Goal: Task Accomplishment & Management: Use online tool/utility

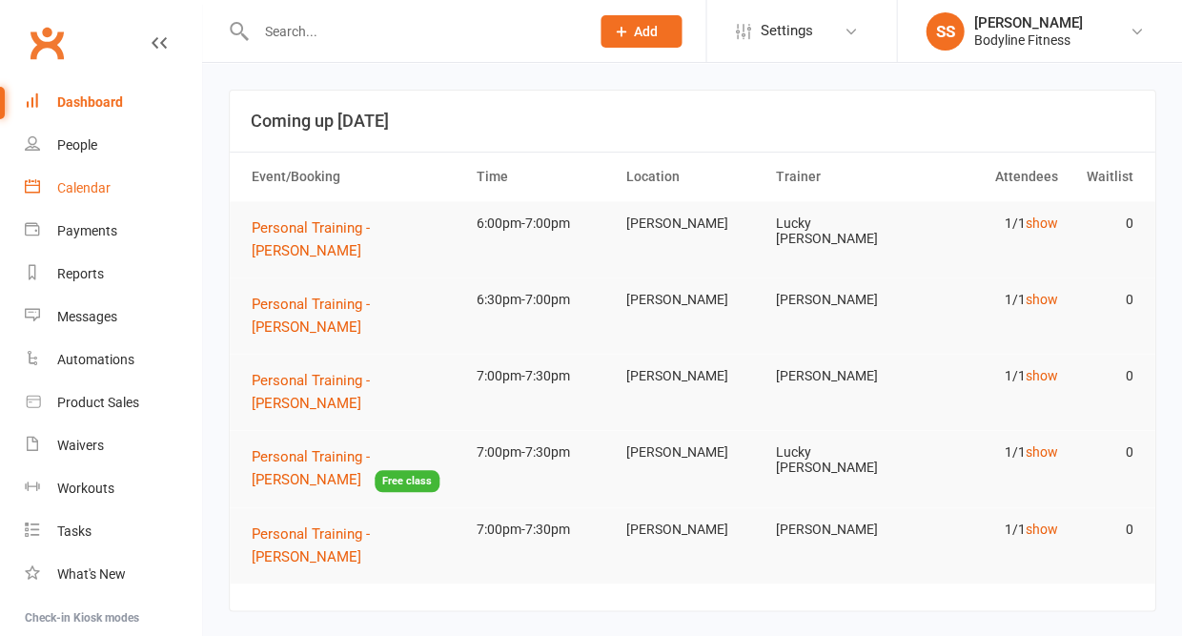
click at [92, 183] on div "Calendar" at bounding box center [83, 187] width 53 height 15
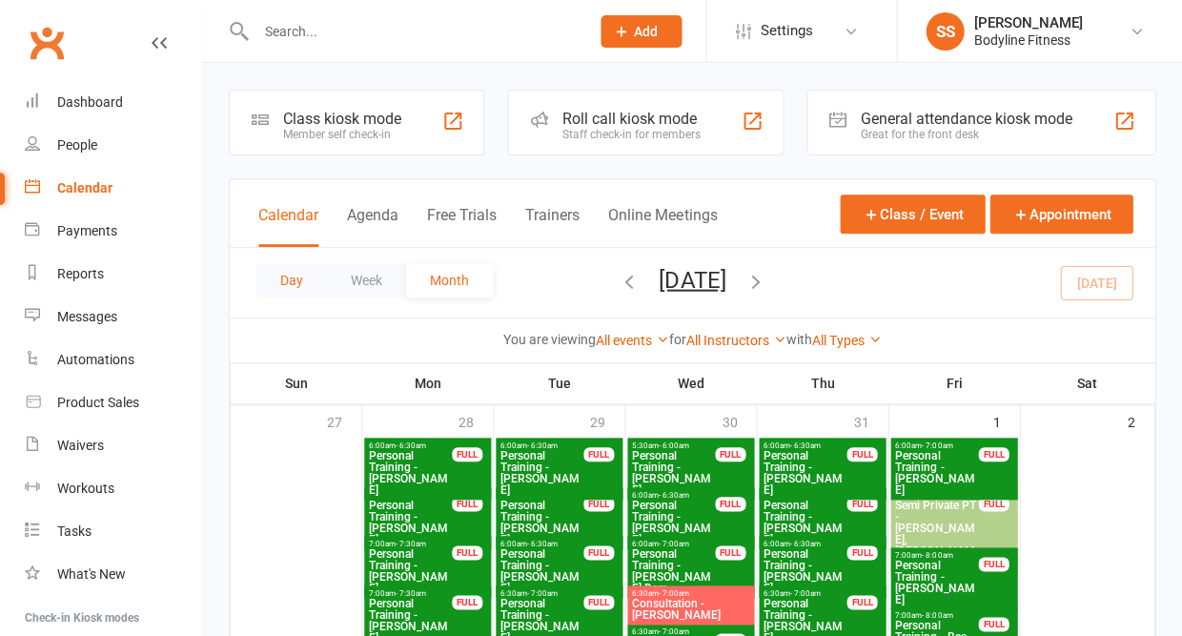
click at [284, 286] on button "Day" at bounding box center [292, 280] width 71 height 34
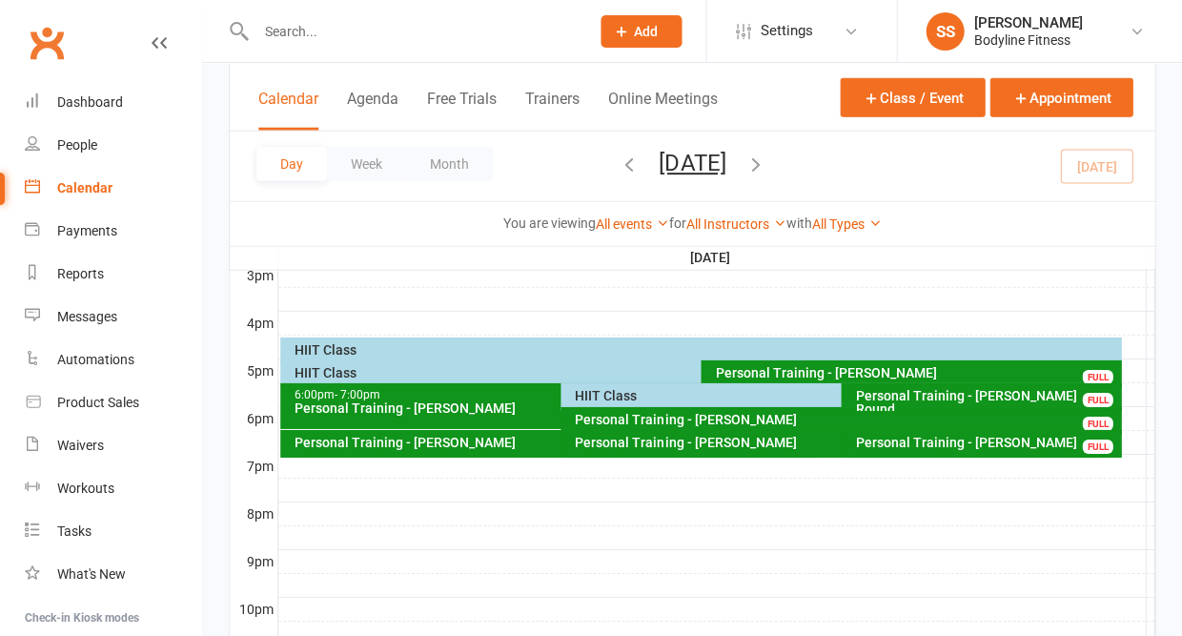
scroll to position [838, 0]
click at [602, 395] on div "HIIT Class" at bounding box center [836, 395] width 524 height 13
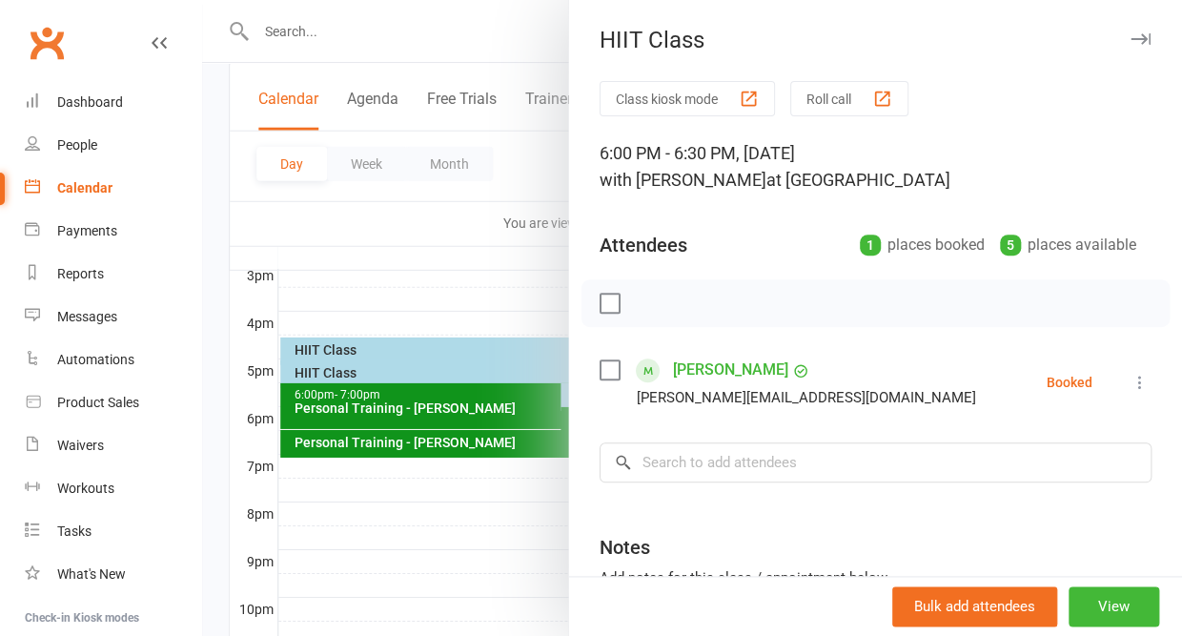
click at [1135, 387] on icon at bounding box center [1140, 382] width 19 height 19
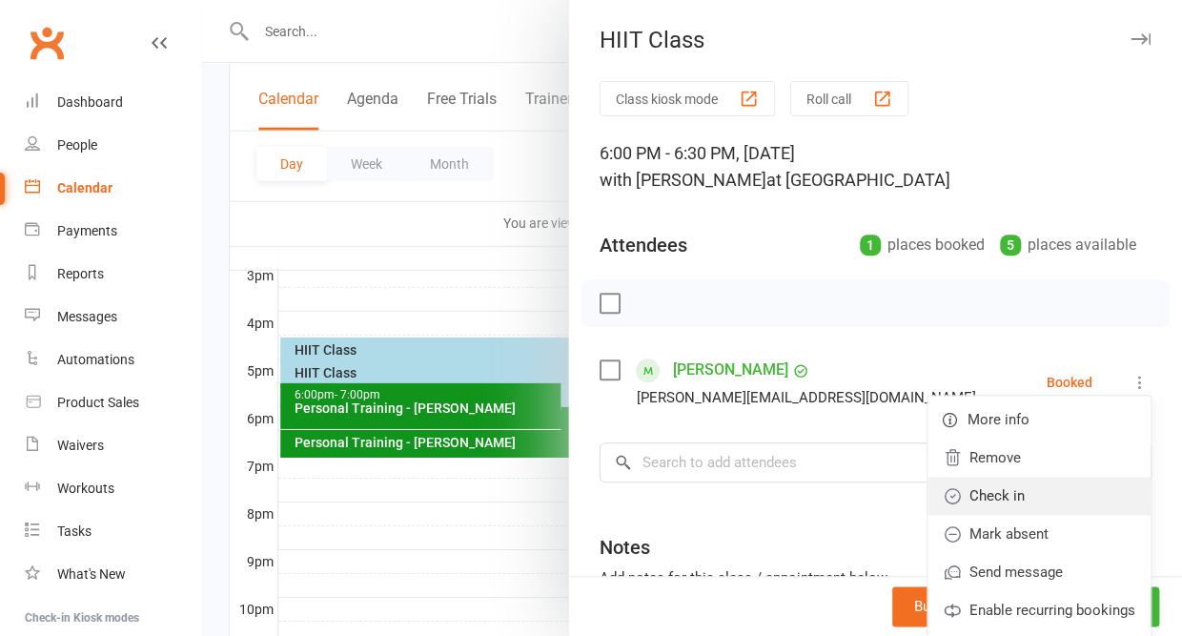
click at [1023, 499] on link "Check in" at bounding box center [1039, 496] width 223 height 38
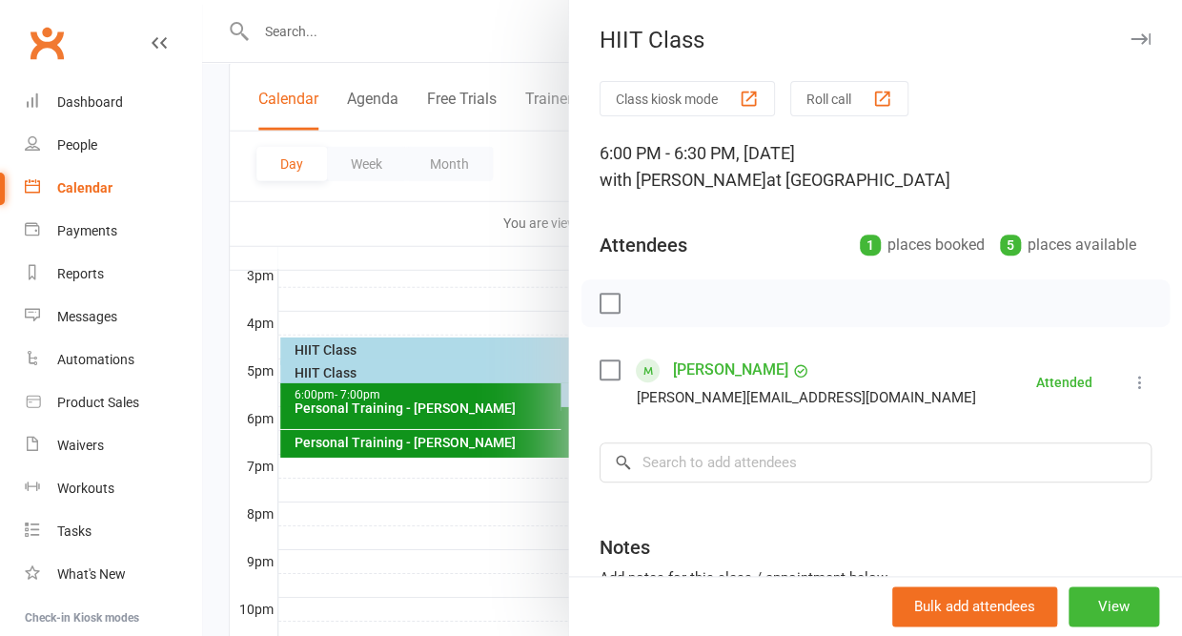
click at [1144, 37] on icon "button" at bounding box center [1141, 38] width 20 height 11
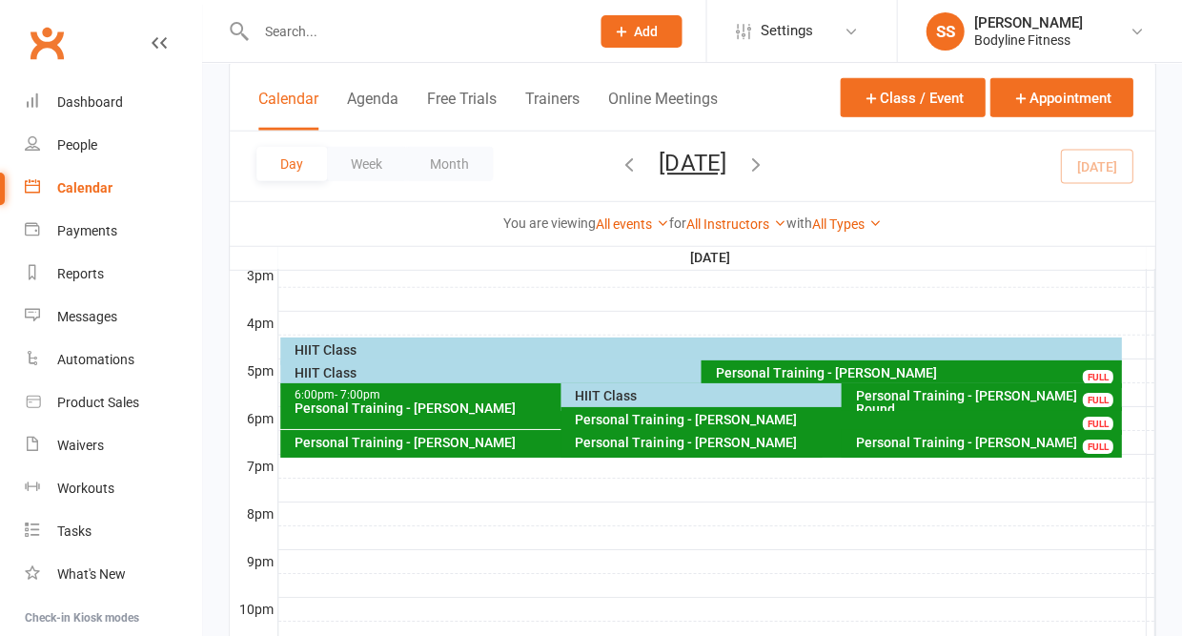
click at [495, 445] on div "Personal Training - [PERSON_NAME]" at bounding box center [556, 442] width 524 height 13
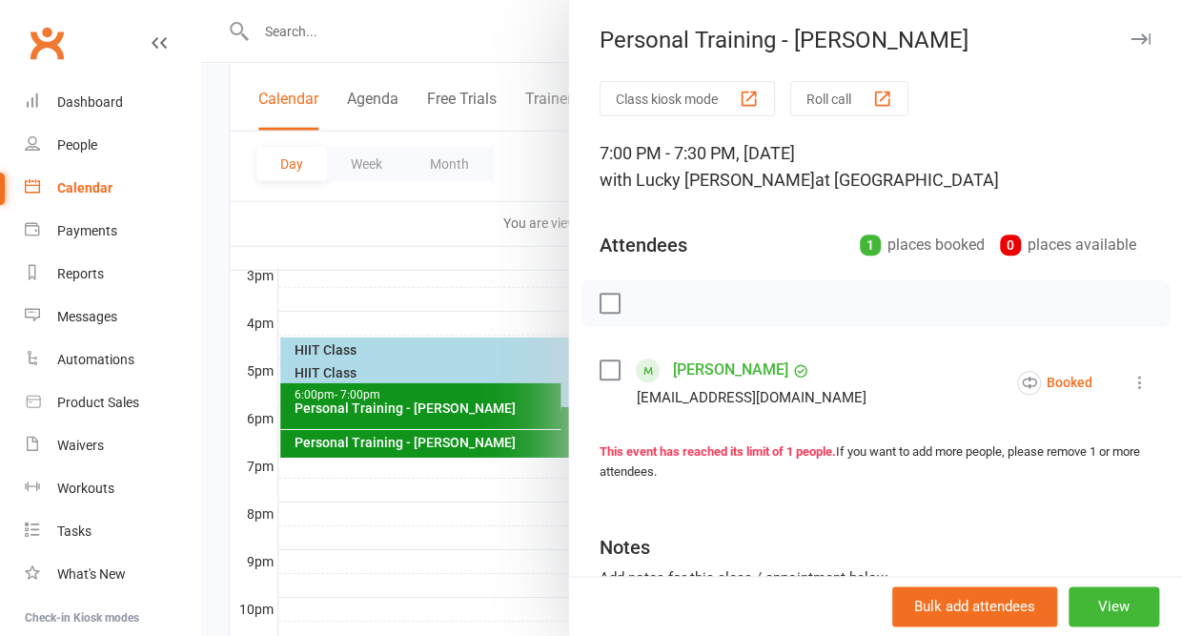
click at [1132, 380] on icon at bounding box center [1140, 382] width 19 height 19
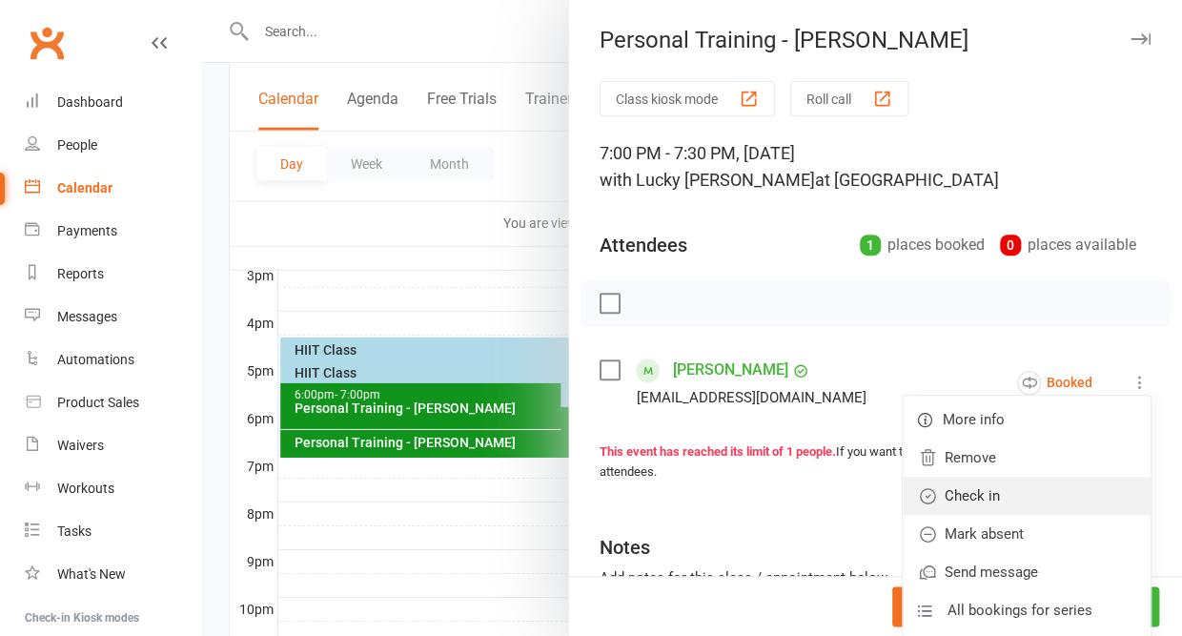
click at [1032, 495] on link "Check in" at bounding box center [1027, 496] width 248 height 38
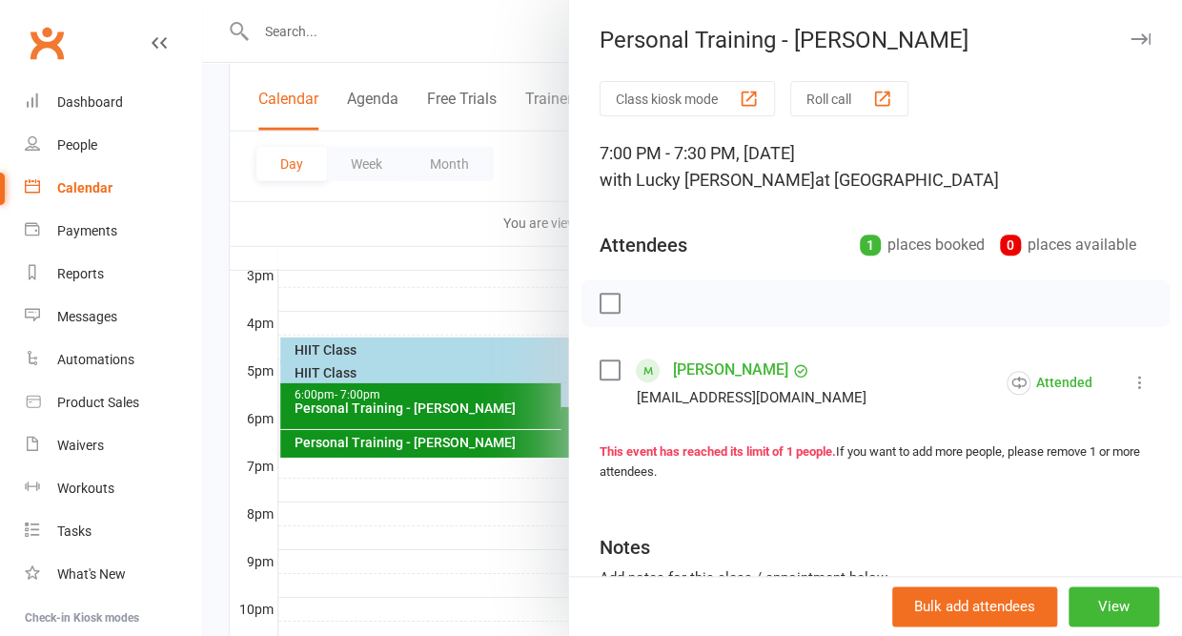
click at [1140, 33] on icon "button" at bounding box center [1141, 38] width 20 height 11
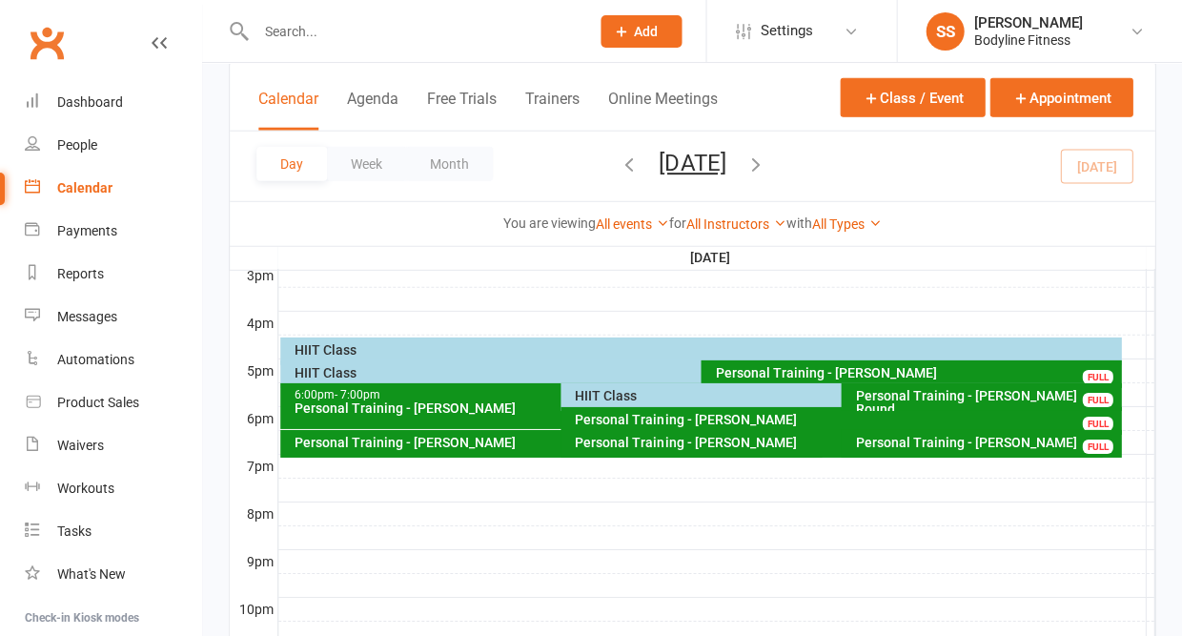
click at [422, 406] on div "Personal Training - [PERSON_NAME]" at bounding box center [556, 407] width 524 height 13
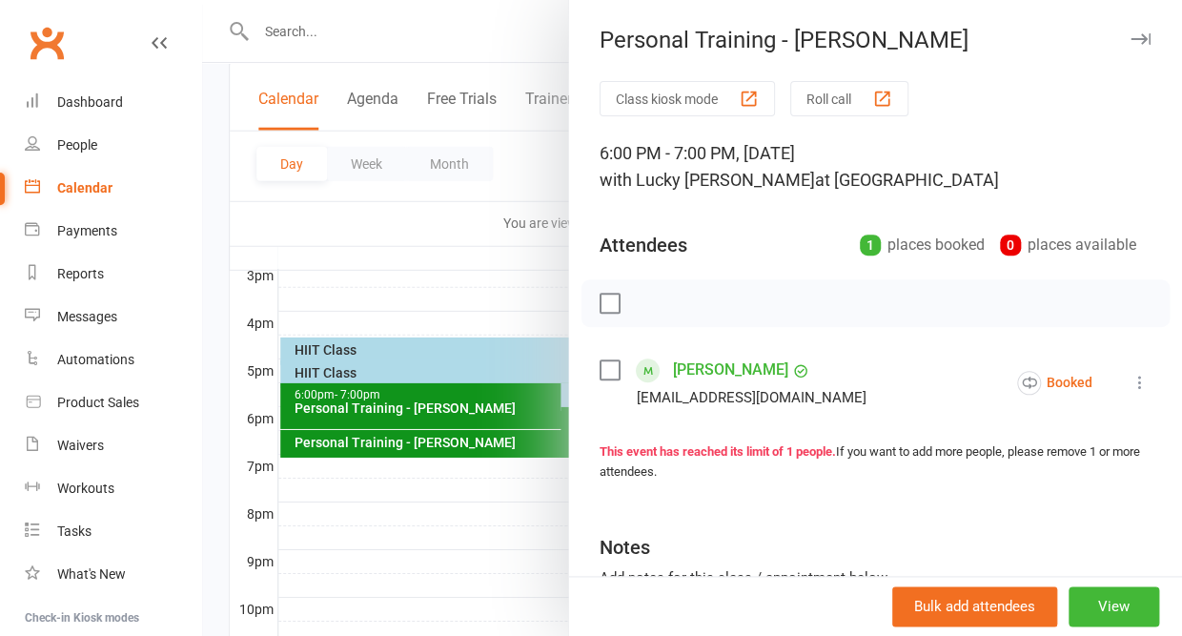
click at [1138, 41] on icon "button" at bounding box center [1141, 38] width 20 height 11
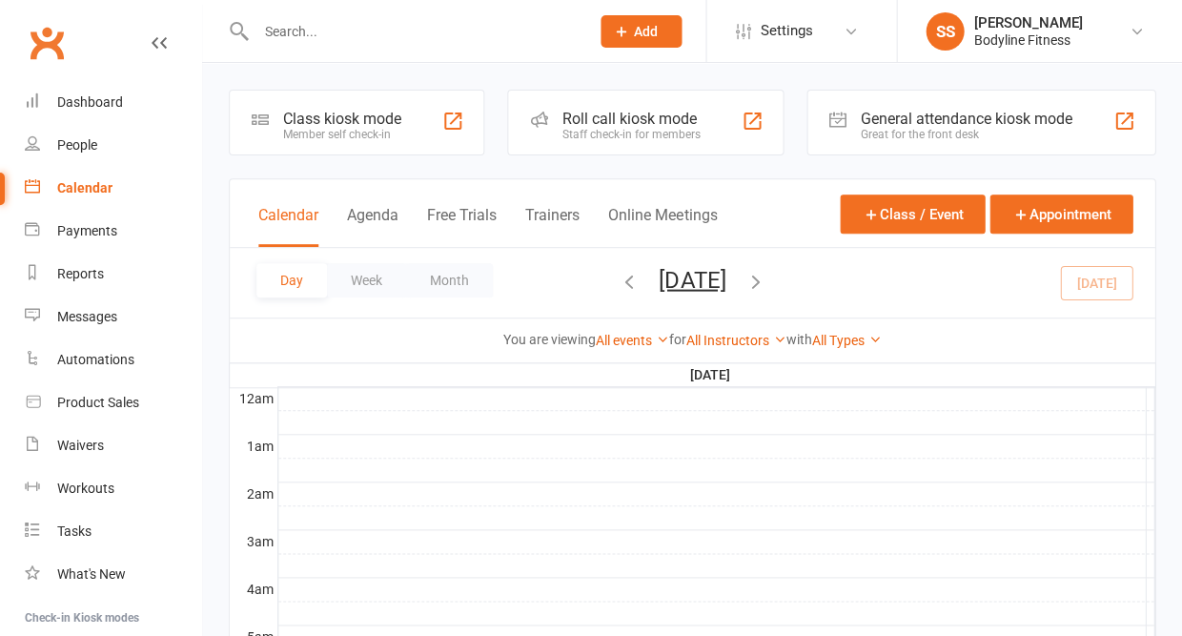
scroll to position [0, 0]
click at [766, 280] on icon "button" at bounding box center [755, 280] width 21 height 21
click at [1031, 34] on div "Bodyline Fitness" at bounding box center [1028, 39] width 109 height 17
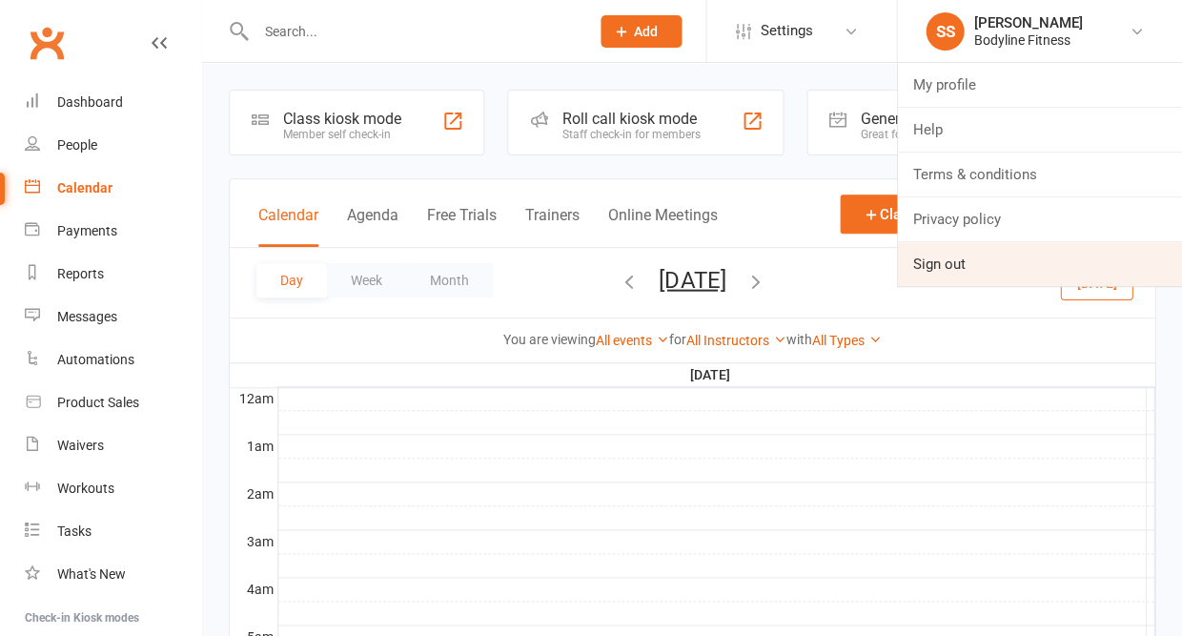
click at [967, 266] on link "Sign out" at bounding box center [1039, 264] width 285 height 44
